Goal: Transaction & Acquisition: Book appointment/travel/reservation

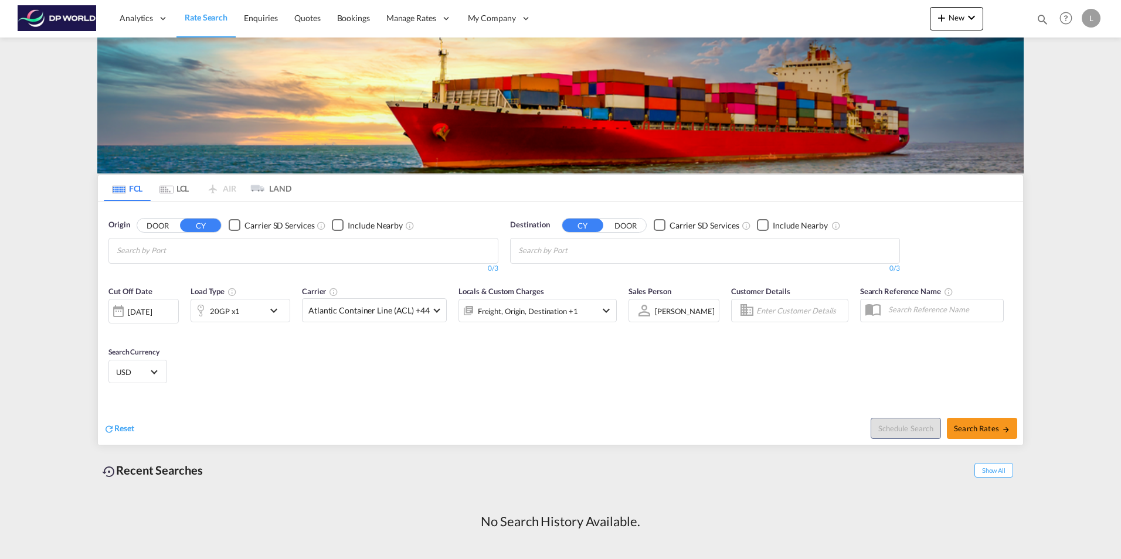
click at [171, 254] on input "Chips input." at bounding box center [172, 251] width 111 height 19
click at [215, 250] on input "Chips input." at bounding box center [172, 251] width 111 height 19
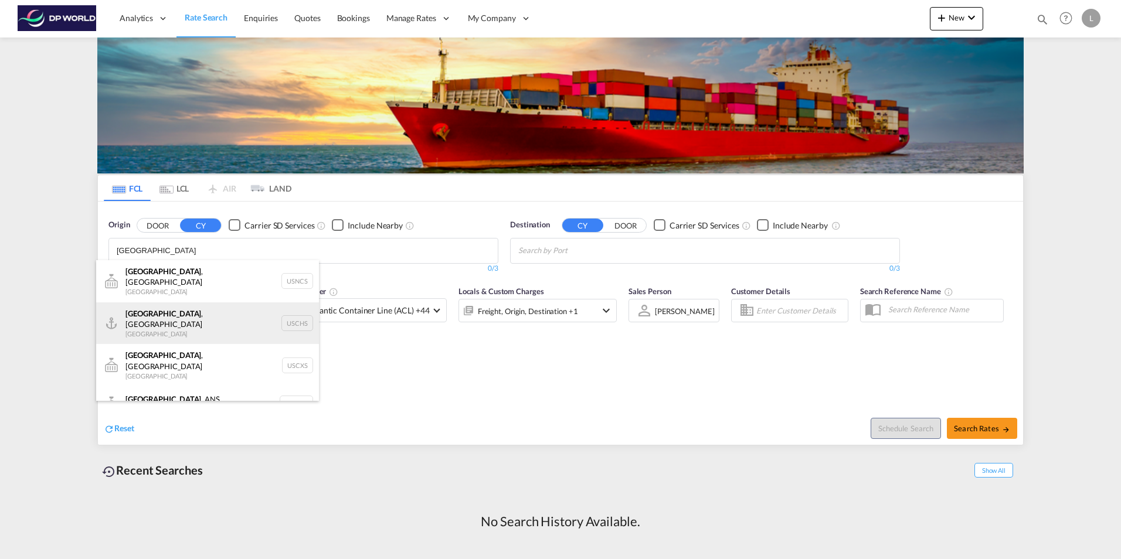
type input "[GEOGRAPHIC_DATA]"
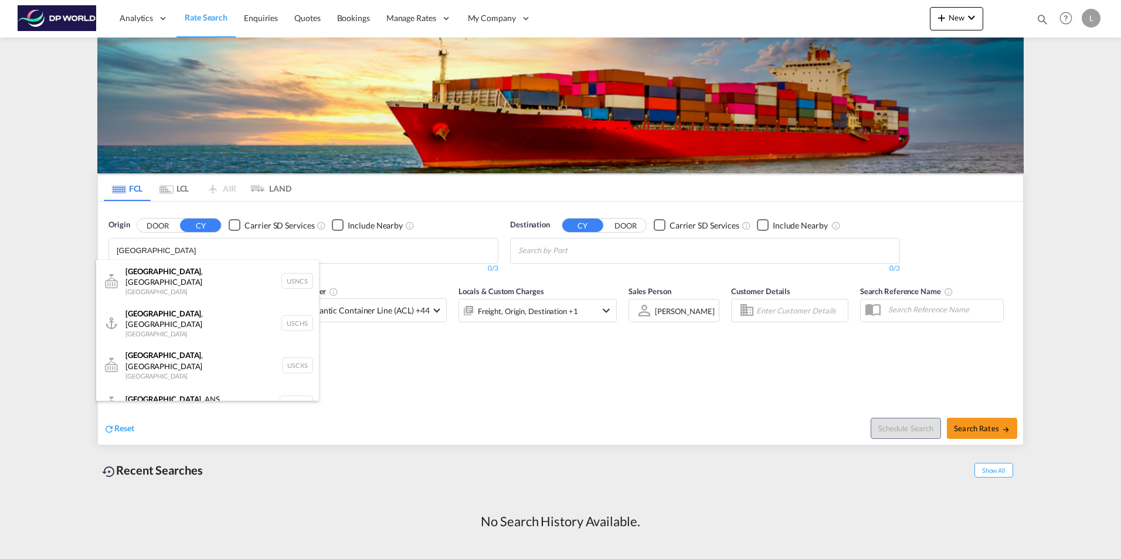
click at [175, 309] on div "[GEOGRAPHIC_DATA] , [GEOGRAPHIC_DATA] United States USCHS" at bounding box center [207, 324] width 223 height 42
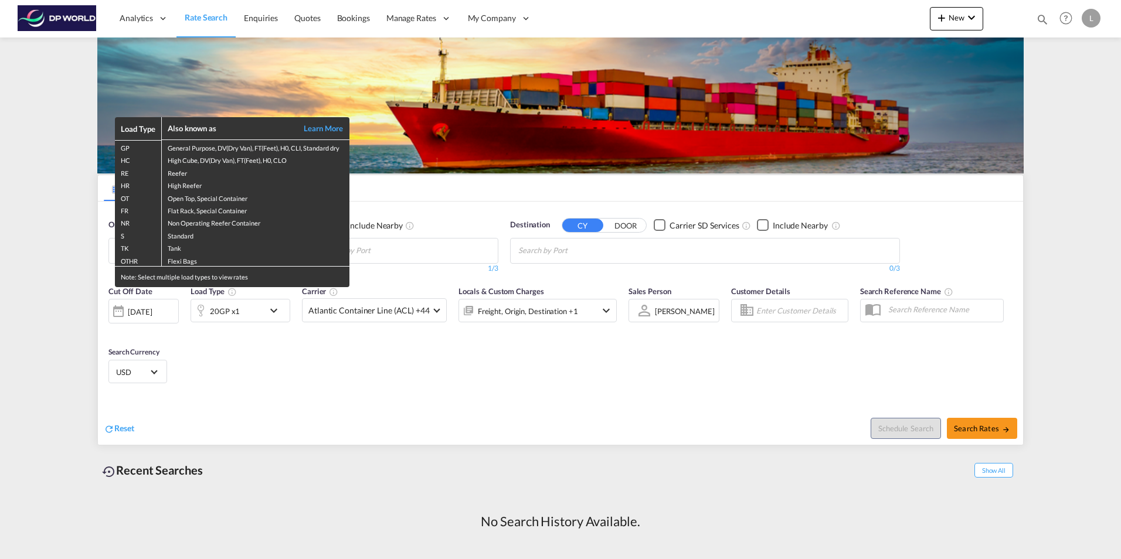
click at [550, 245] on div "Load Type Also known as Learn More GP General Purpose, DV(Dry Van), FT(Feet), H…" at bounding box center [560, 279] width 1121 height 559
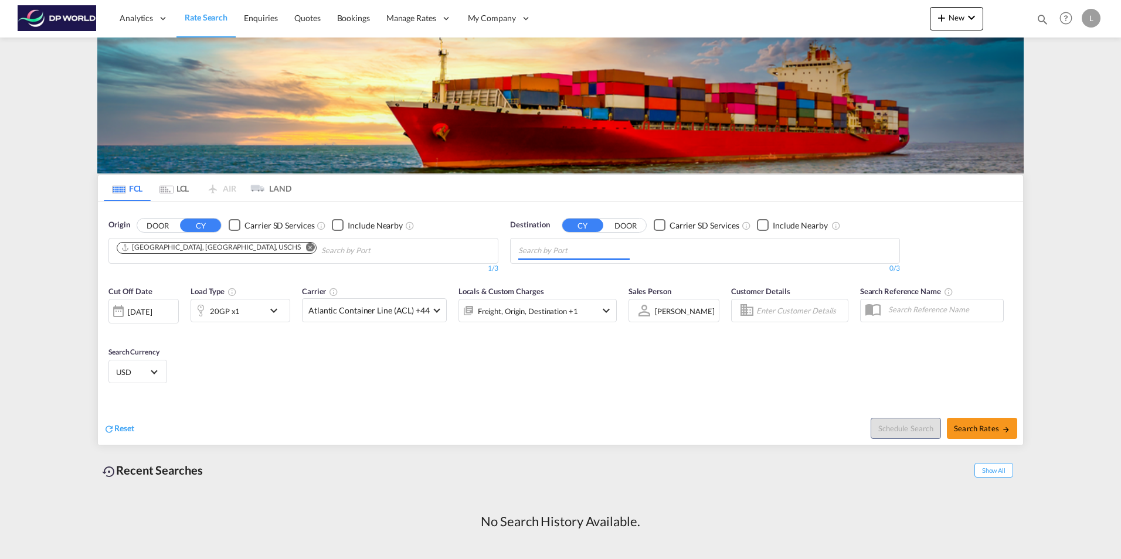
click at [569, 250] on input "Chips input." at bounding box center [573, 251] width 111 height 19
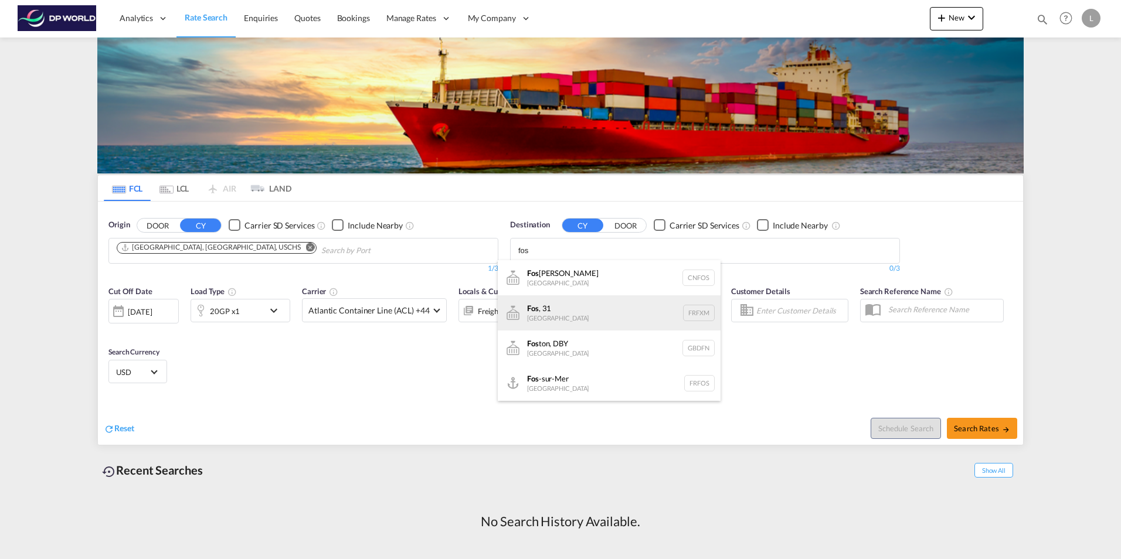
type input "fos"
click at [550, 312] on div "Fos , 31 [GEOGRAPHIC_DATA] FRFXM" at bounding box center [609, 312] width 223 height 35
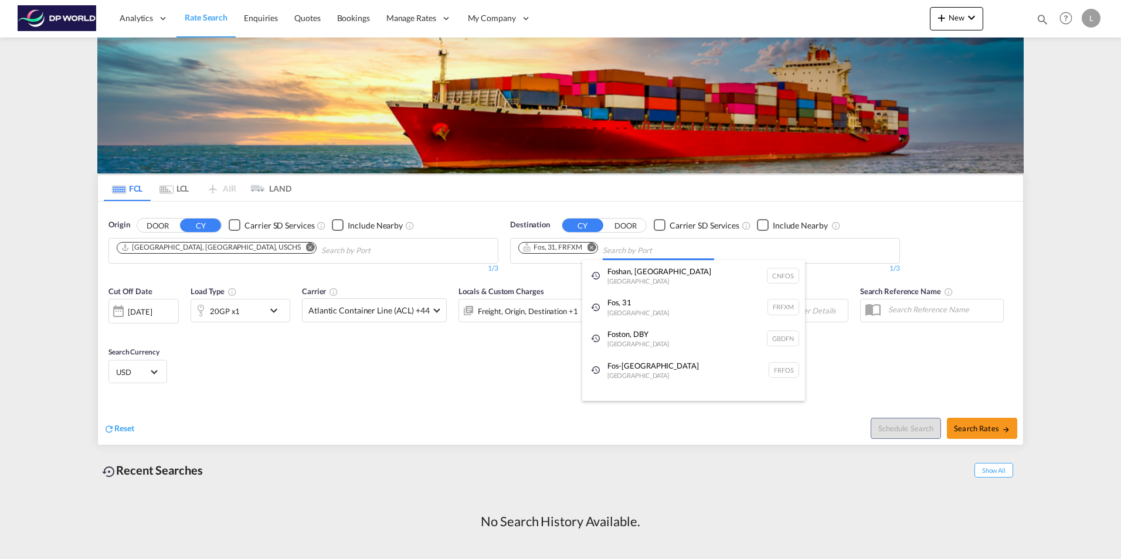
click at [596, 365] on div "Fos-sur-Mer [GEOGRAPHIC_DATA] [GEOGRAPHIC_DATA]" at bounding box center [693, 371] width 223 height 32
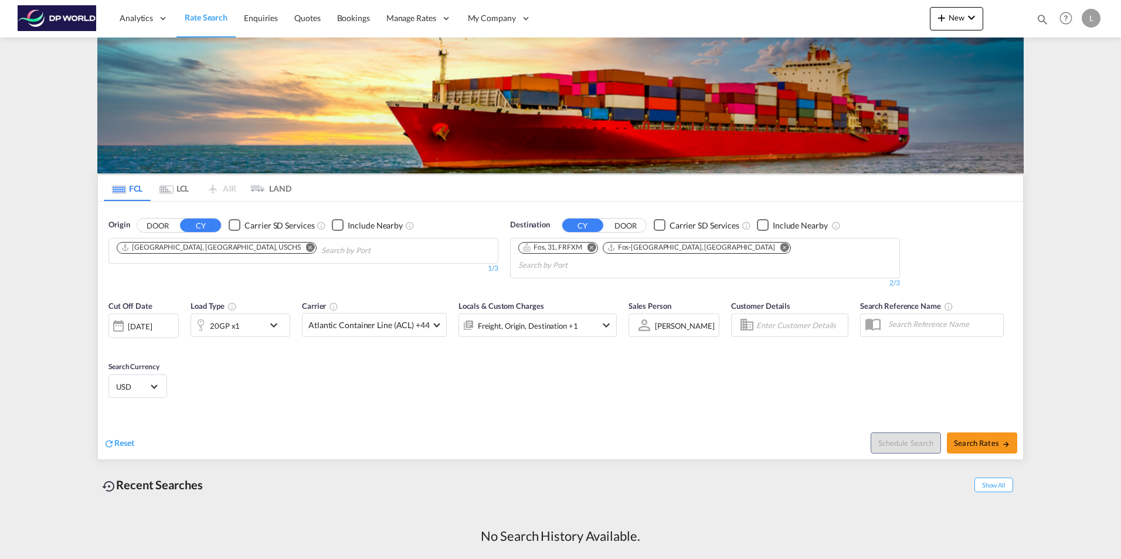
click at [780, 248] on md-icon "Remove" at bounding box center [784, 247] width 9 height 9
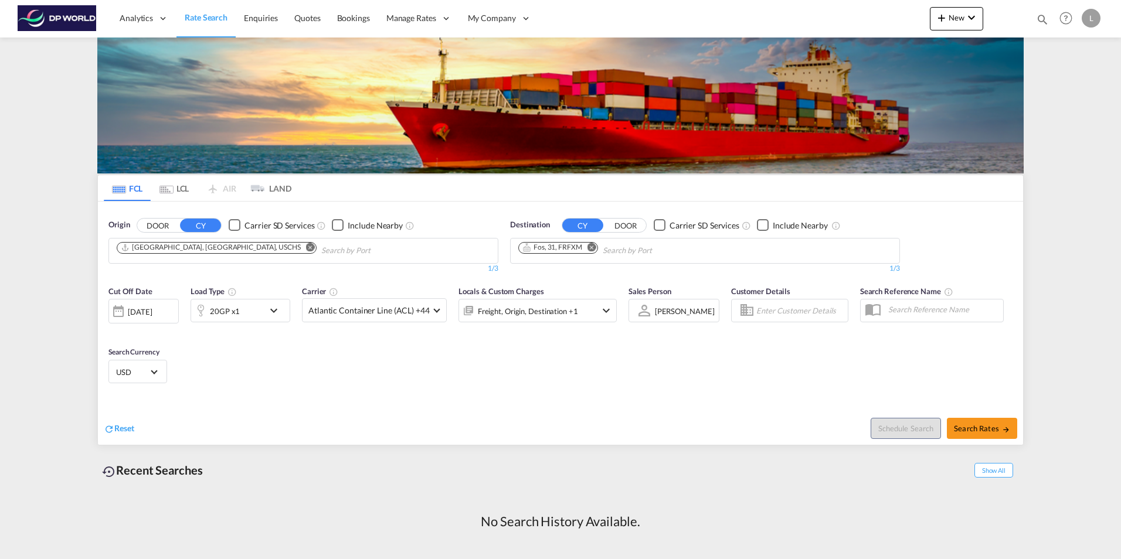
click at [273, 311] on md-icon "icon-chevron-down" at bounding box center [277, 311] width 20 height 14
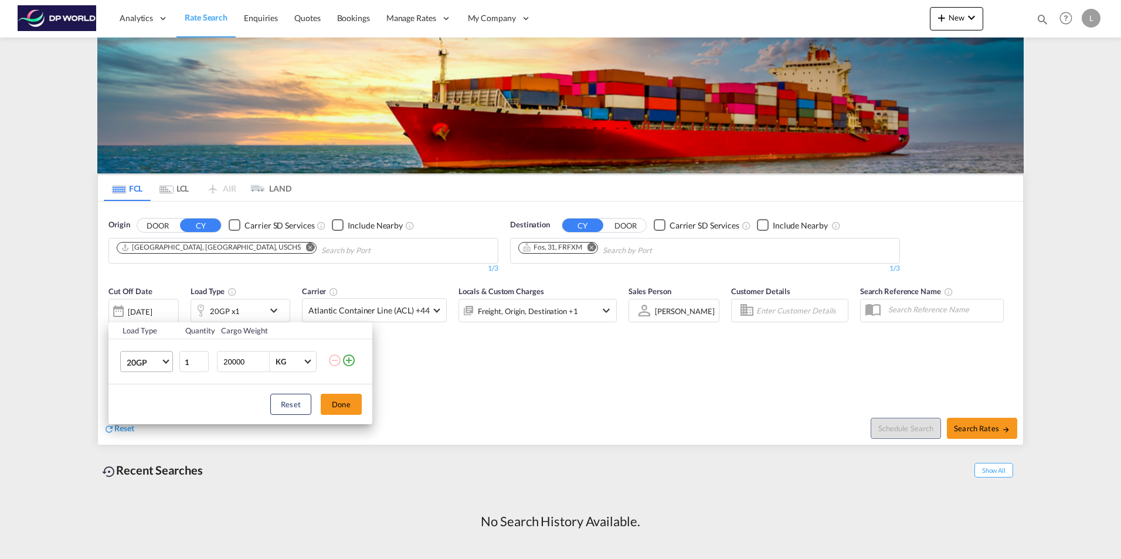
click at [169, 359] on md-select-value "20GP" at bounding box center [148, 362] width 47 height 20
click at [131, 420] on div "40HC" at bounding box center [138, 419] width 22 height 12
drag, startPoint x: 251, startPoint y: 362, endPoint x: 196, endPoint y: 362, distance: 55.1
click at [198, 362] on tr "40HC 1 20000 KG KG" at bounding box center [240, 361] width 264 height 45
click at [191, 389] on div "Reset Done" at bounding box center [240, 405] width 264 height 40
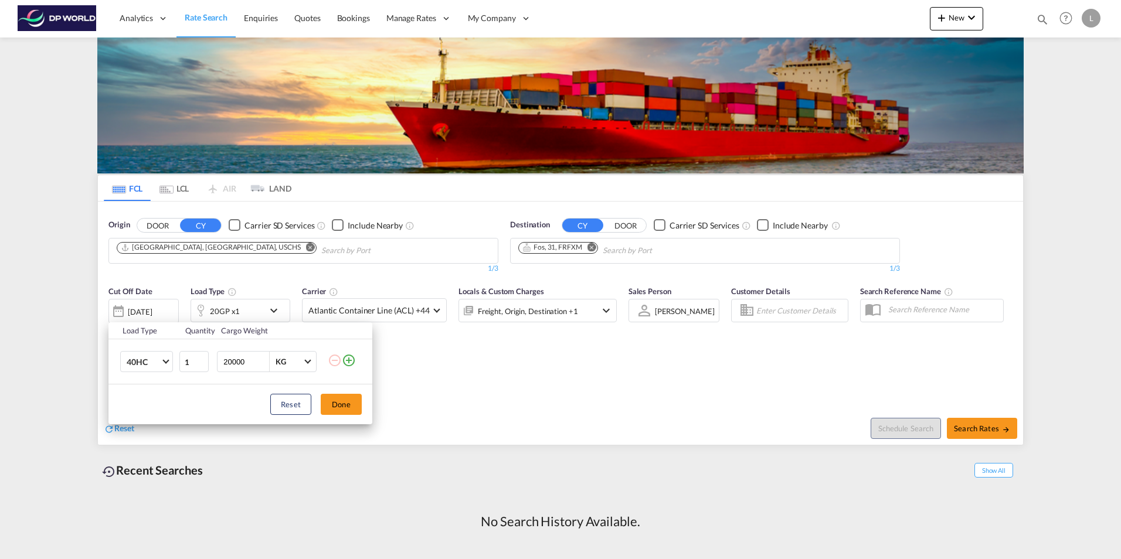
click at [333, 402] on button "Done" at bounding box center [341, 404] width 41 height 21
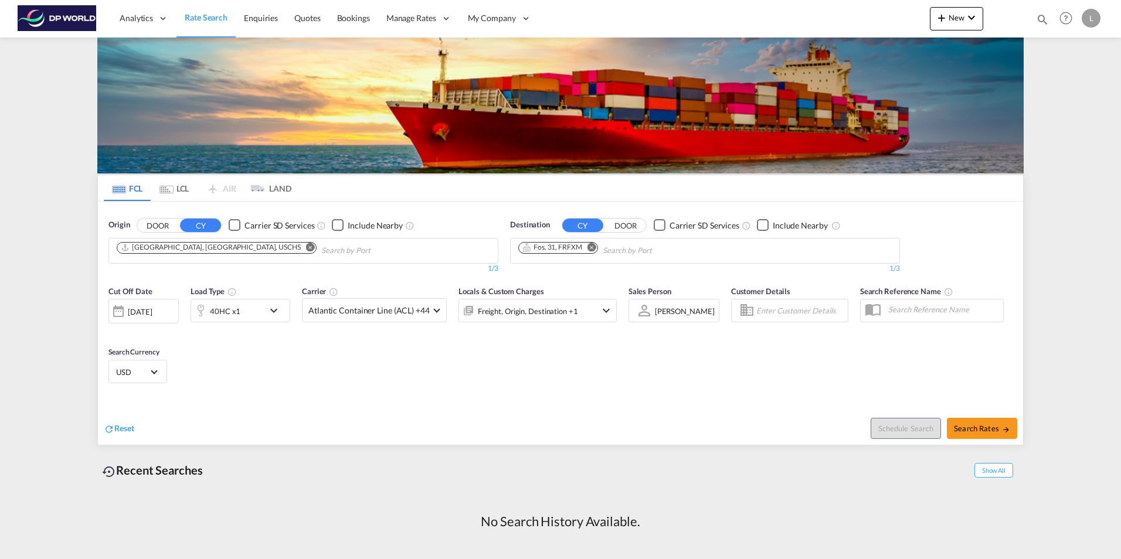
click at [538, 388] on div "Cut Off Date [DATE] [DATE] Load Type 40HC x1 Carrier Atlantic Container Line (A…" at bounding box center [560, 337] width 925 height 114
click at [430, 309] on md-select-value "Atlantic Container Line (ACL) +44" at bounding box center [375, 310] width 144 height 23
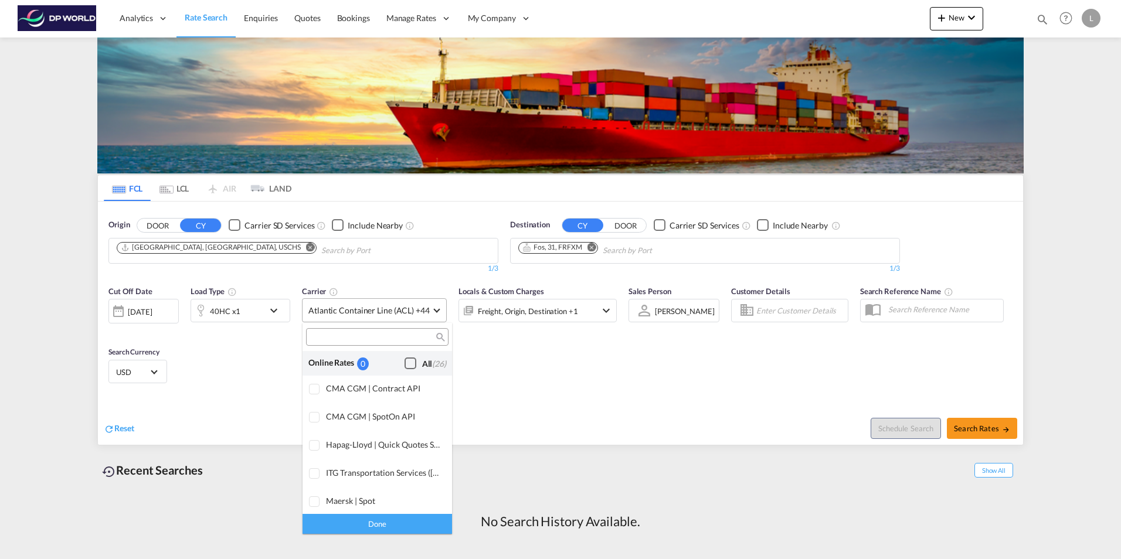
scroll to position [716, 0]
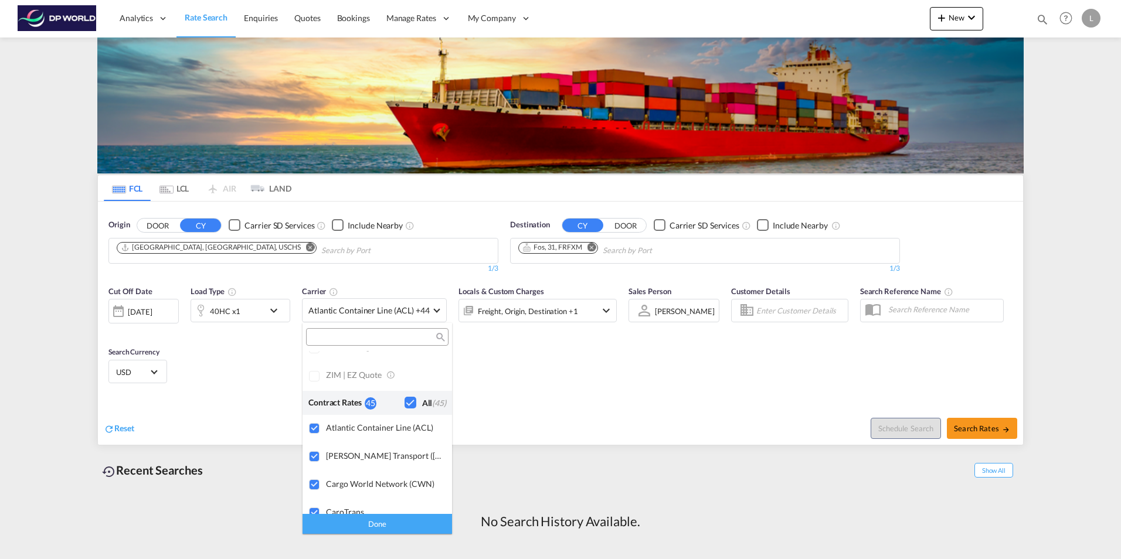
click at [373, 526] on div "Done" at bounding box center [377, 524] width 149 height 21
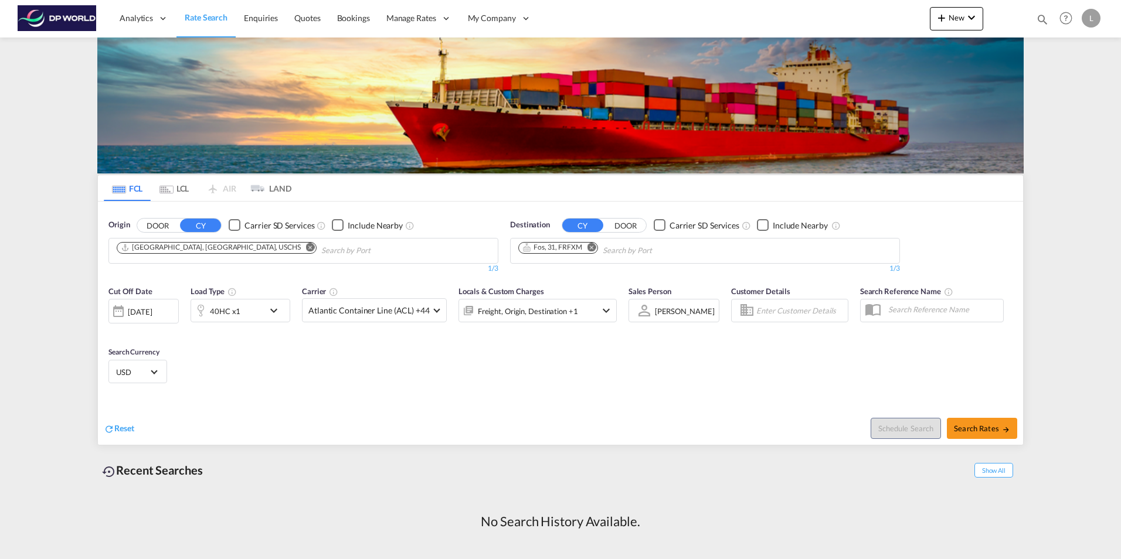
click at [349, 380] on div "Cut Off Date [DATE] [DATE] Load Type 40HC x1 Carrier Atlantic Container Line (A…" at bounding box center [560, 337] width 925 height 114
click at [599, 310] on md-icon "icon-chevron-down" at bounding box center [606, 311] width 14 height 14
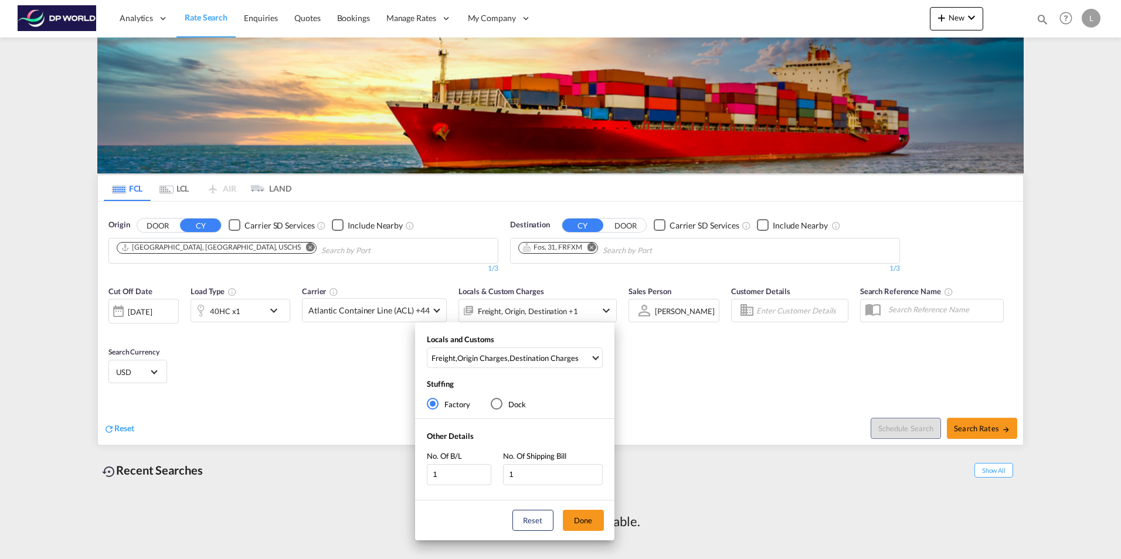
click at [705, 388] on div "Locals and Customs Freight , Origin Charges , Destination Charges Clear All Sel…" at bounding box center [560, 279] width 1121 height 559
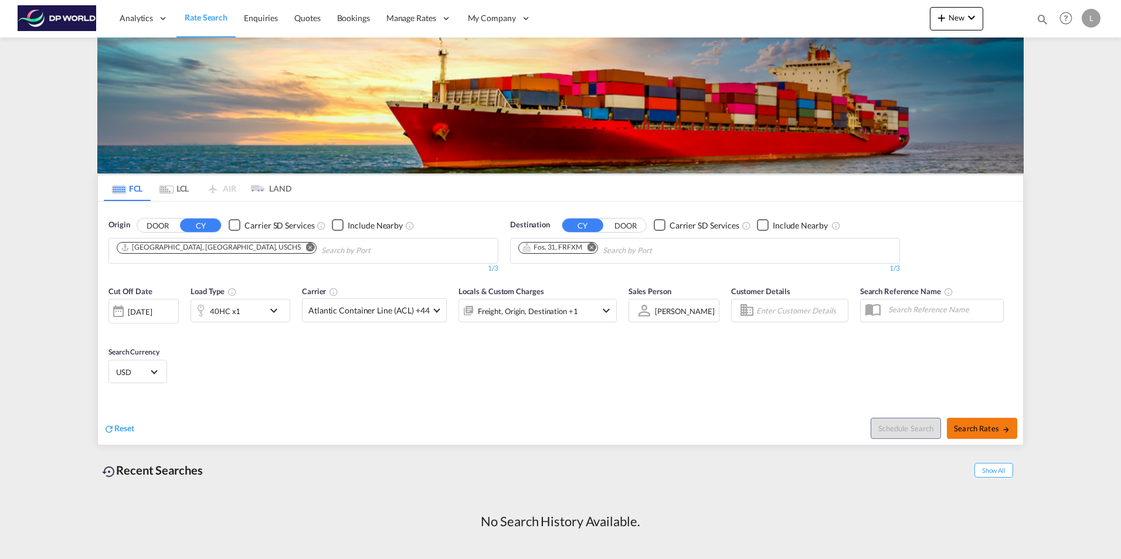
click at [969, 433] on span "Search Rates" at bounding box center [982, 428] width 56 height 9
type input "USCHS to FRFXM / [DATE]"
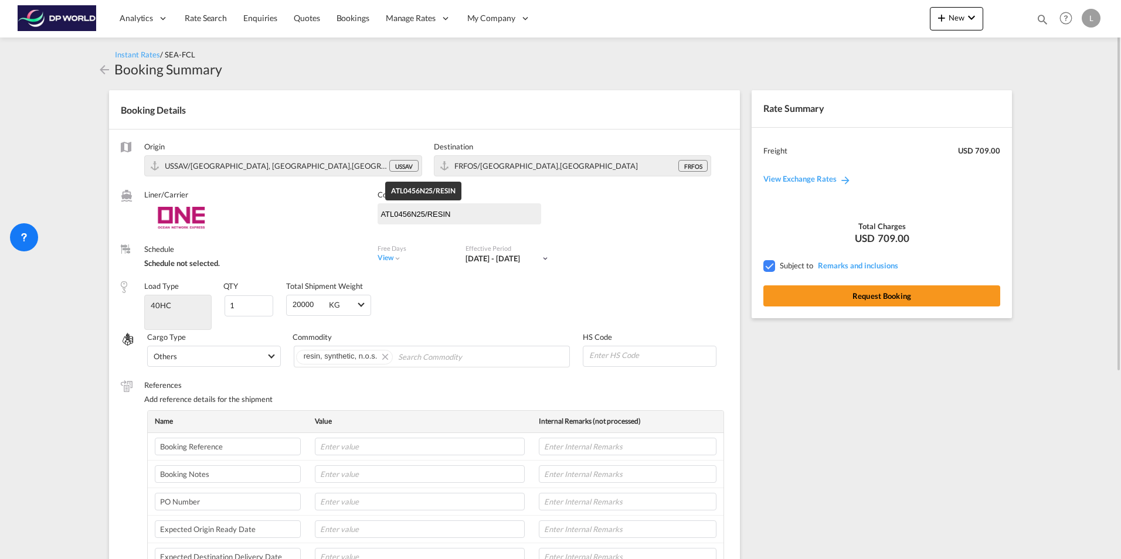
click at [402, 212] on input "ATL0456N25/RESIN" at bounding box center [429, 214] width 103 height 10
